Goal: Check status: Check status

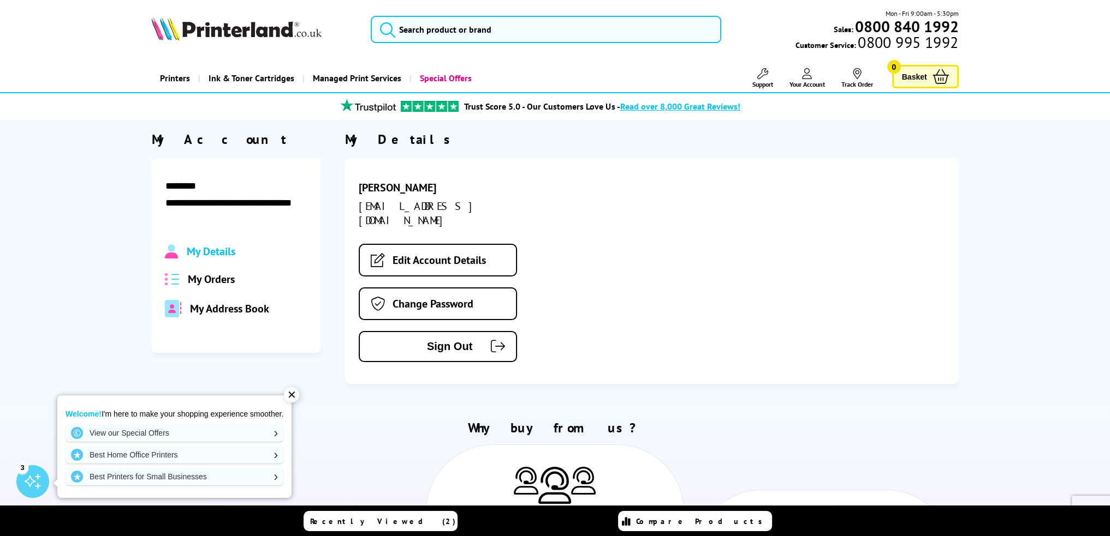
click at [217, 280] on span "My Orders" at bounding box center [211, 279] width 47 height 14
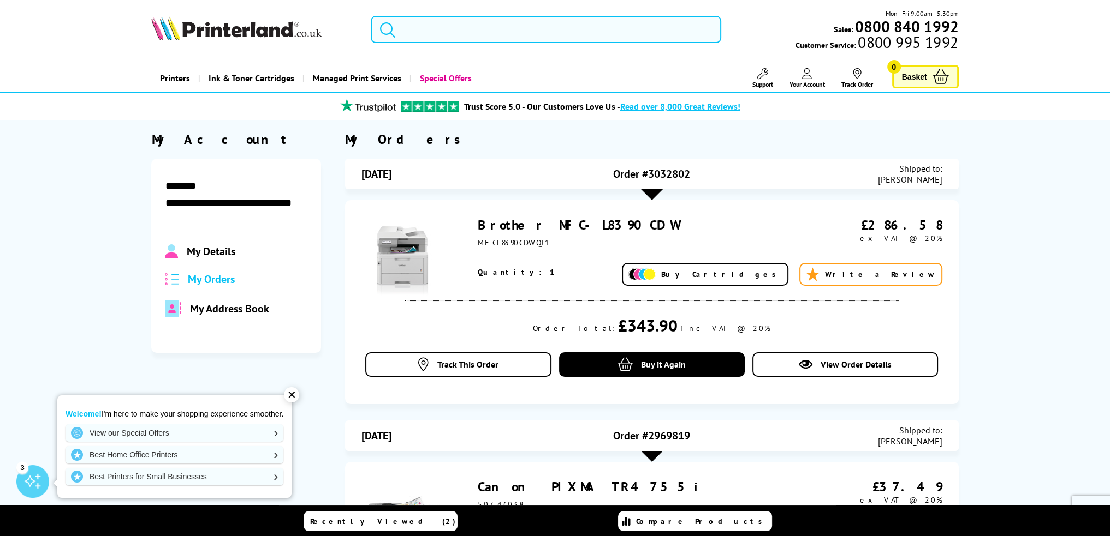
click at [491, 228] on link "Brother MFC-L8390CDW" at bounding box center [578, 225] width 201 height 17
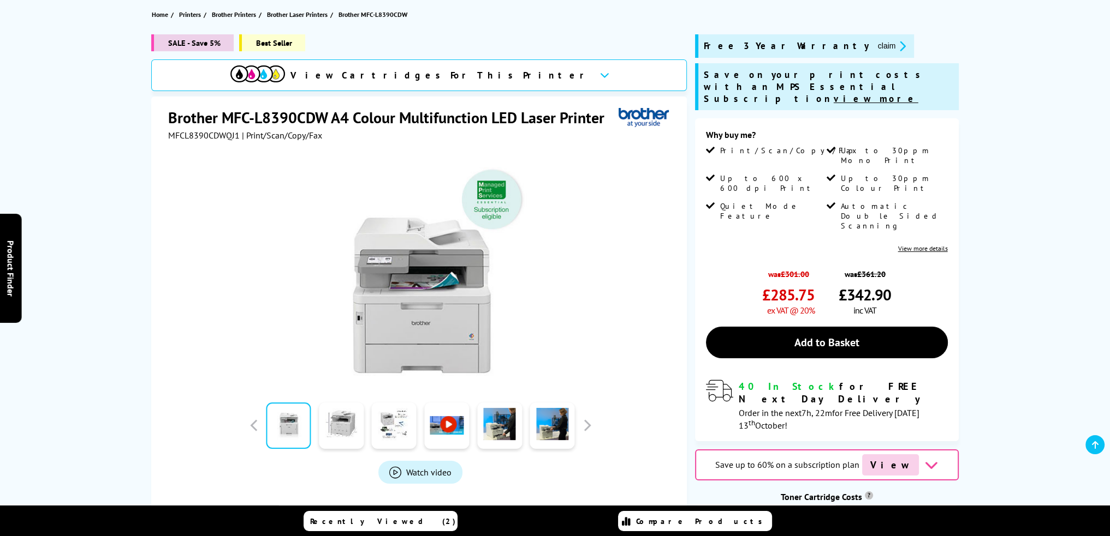
scroll to position [109, 0]
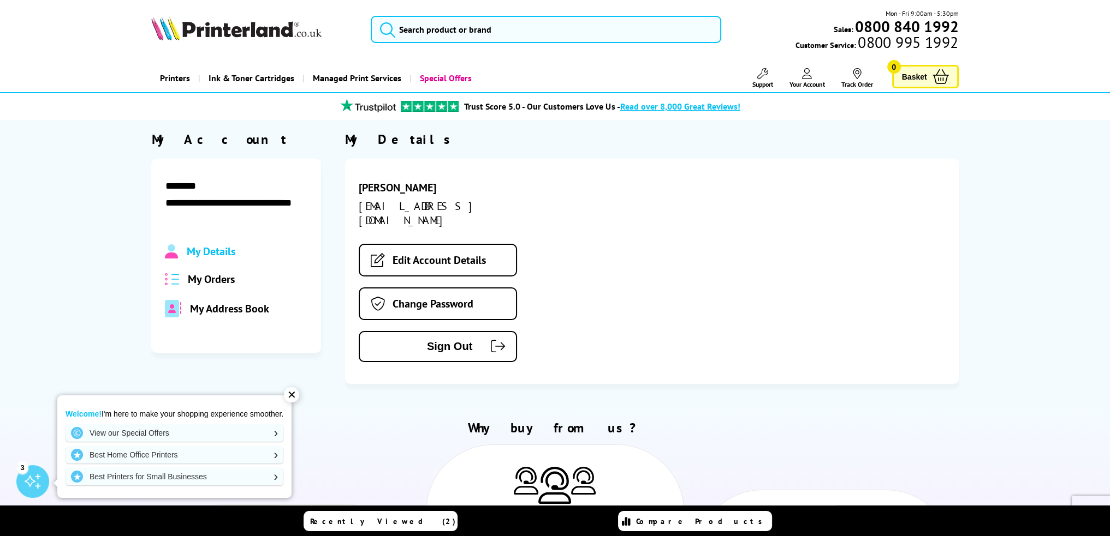
click at [226, 276] on span "My Orders" at bounding box center [211, 279] width 47 height 14
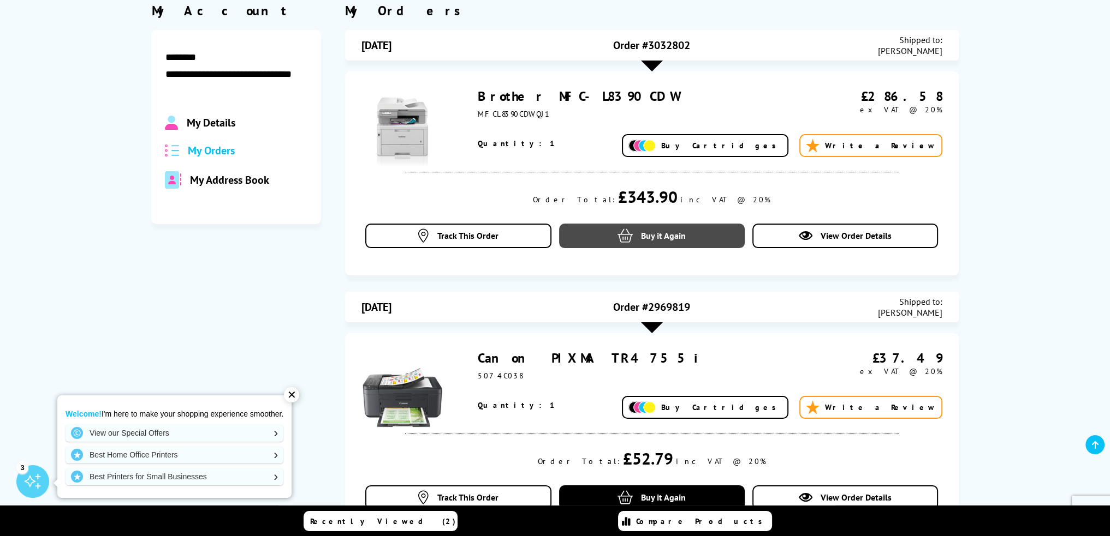
scroll to position [109, 0]
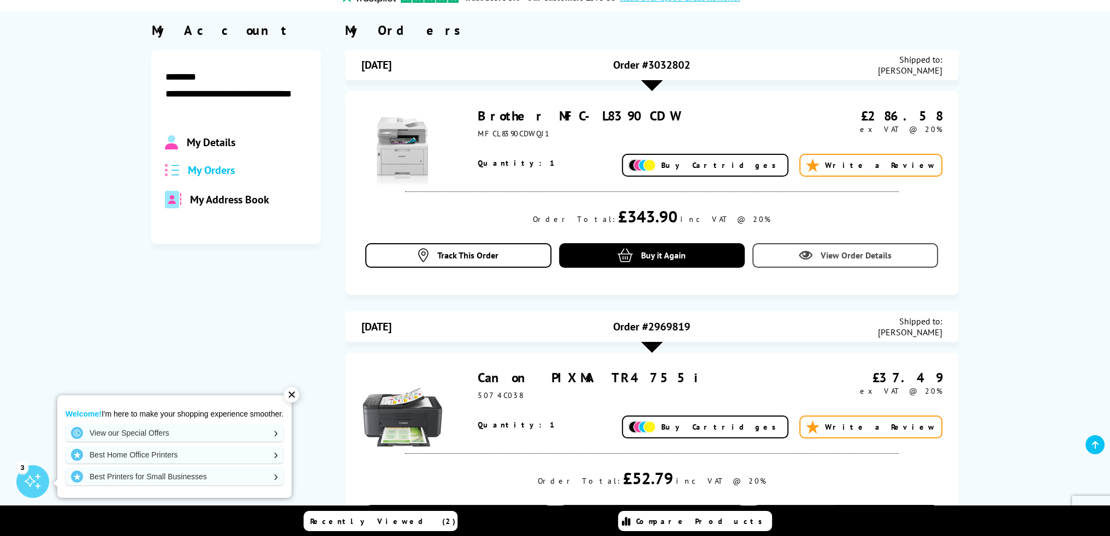
click at [824, 259] on span "View Order Details" at bounding box center [855, 255] width 71 height 11
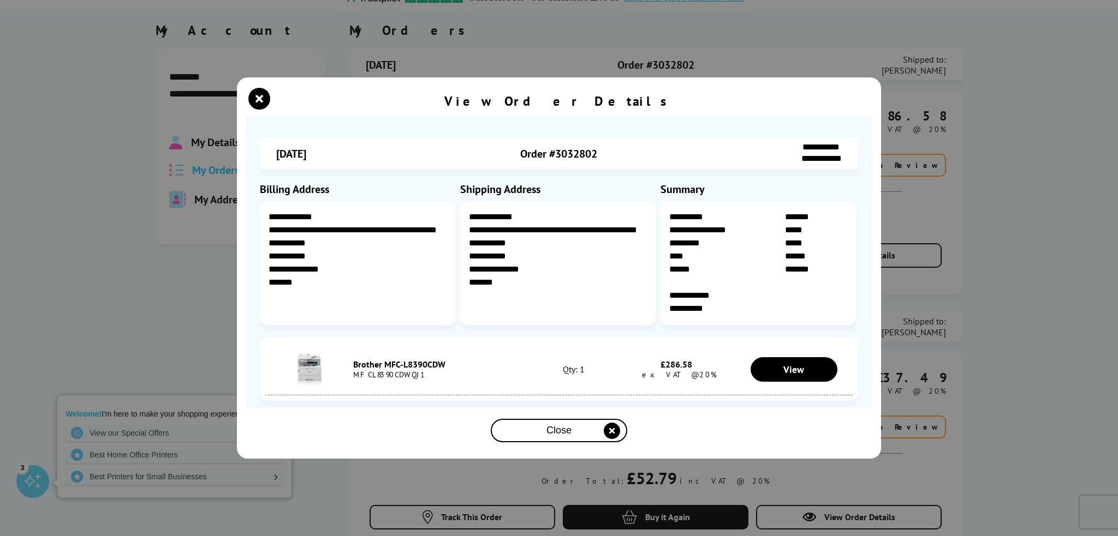
click at [392, 377] on div "MFCL8390CDWQJ1" at bounding box center [441, 375] width 176 height 10
copy div "MFCL8390CDWQJ1"
drag, startPoint x: 594, startPoint y: 433, endPoint x: 585, endPoint y: 7, distance: 426.9
click at [594, 433] on div "Close" at bounding box center [559, 431] width 128 height 20
